Goal: Task Accomplishment & Management: Use online tool/utility

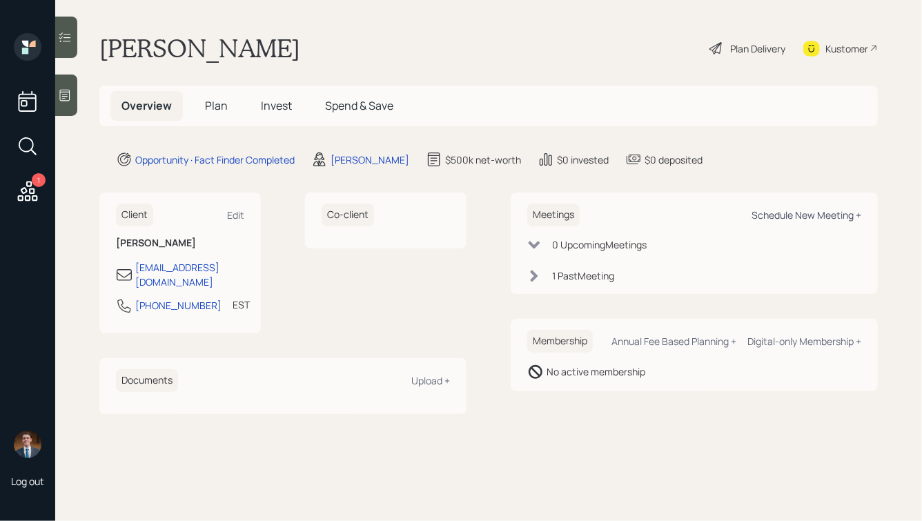
click at [788, 210] on div "Schedule New Meeting +" at bounding box center [806, 214] width 110 height 13
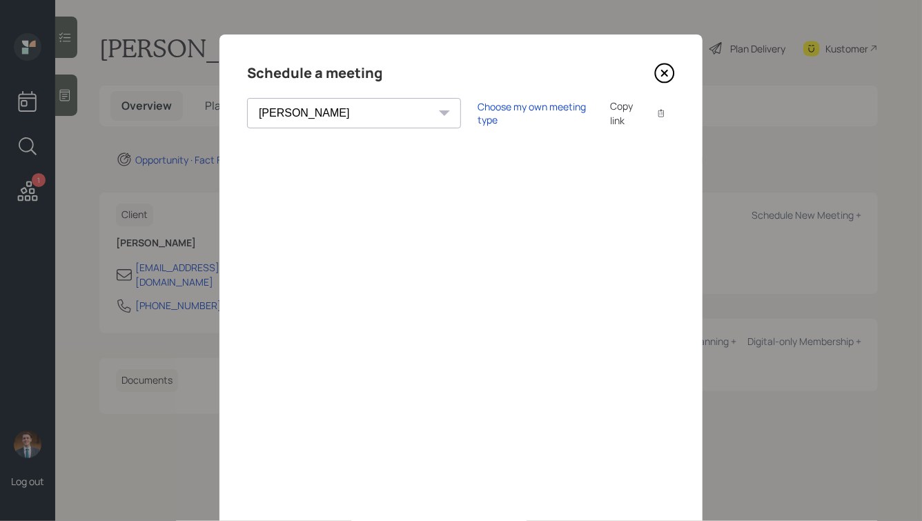
click at [357, 105] on select "[PERSON_NAME] [PERSON_NAME] [PERSON_NAME] [PERSON_NAME] [PERSON_NAME] [PERSON_N…" at bounding box center [354, 113] width 214 height 30
select select "round-[PERSON_NAME]"
click at [247, 98] on select "[PERSON_NAME] [PERSON_NAME] [PERSON_NAME] [PERSON_NAME] [PERSON_NAME] [PERSON_N…" at bounding box center [354, 113] width 214 height 30
click at [477, 114] on div "Choose my own meeting type" at bounding box center [535, 113] width 116 height 26
